Goal: Information Seeking & Learning: Understand process/instructions

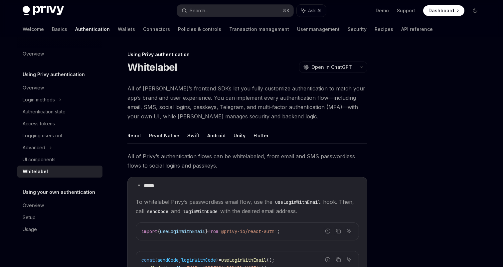
scroll to position [294, 0]
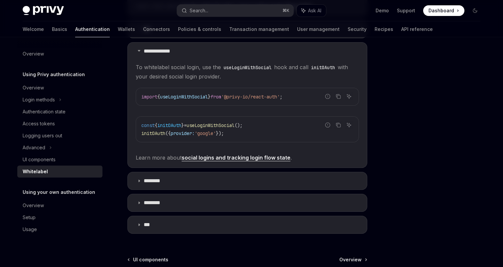
click at [218, 125] on span "useLoginWithSocial" at bounding box center [211, 125] width 48 height 6
copy span "useLoginWithSocial"
click at [179, 93] on code "import { useLoginWithSocial } from '@privy-io/react-auth' ;" at bounding box center [247, 97] width 212 height 8
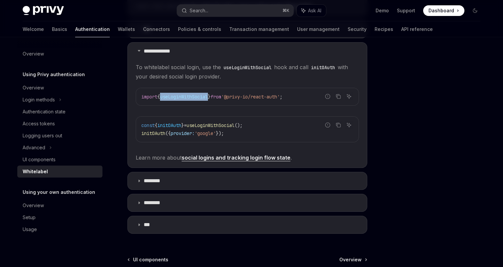
copy span "useLoginWithSocial"
click at [297, 34] on link "User management" at bounding box center [318, 29] width 43 height 16
type textarea "*"
